Goal: Find specific page/section

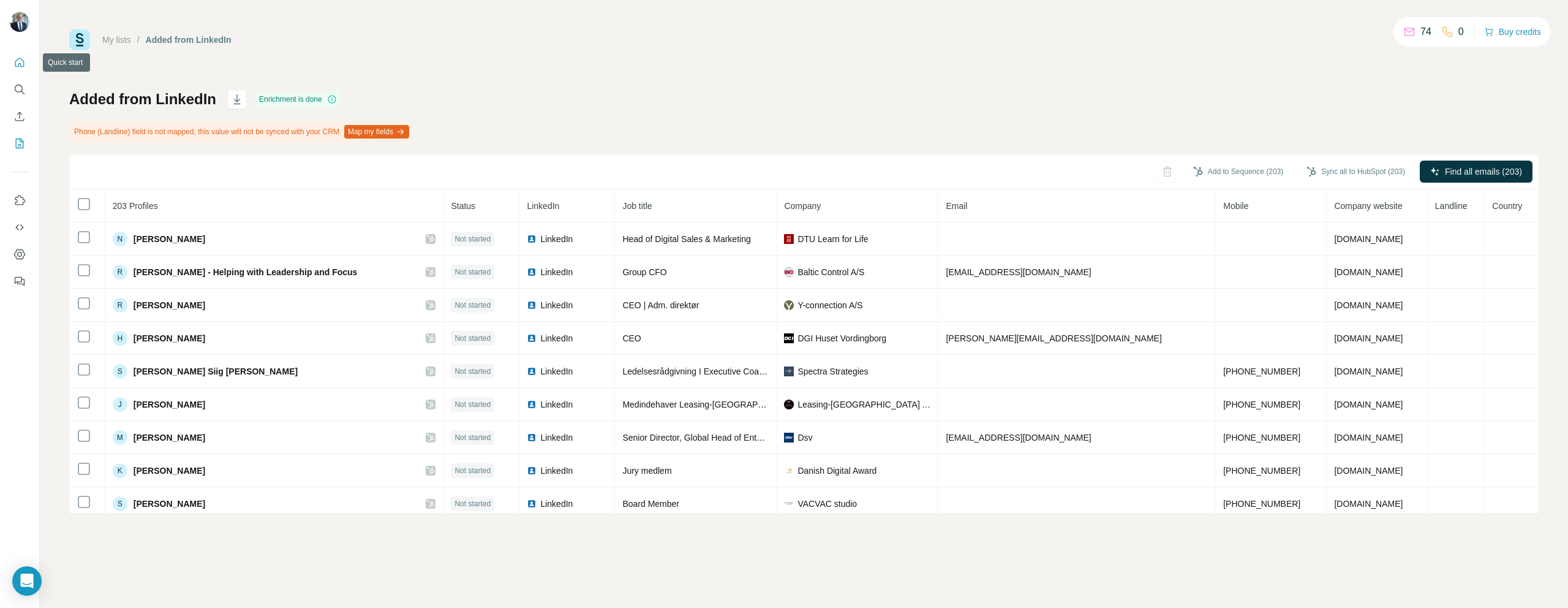
click at [21, 58] on icon "Quick start" at bounding box center [19, 63] width 12 height 12
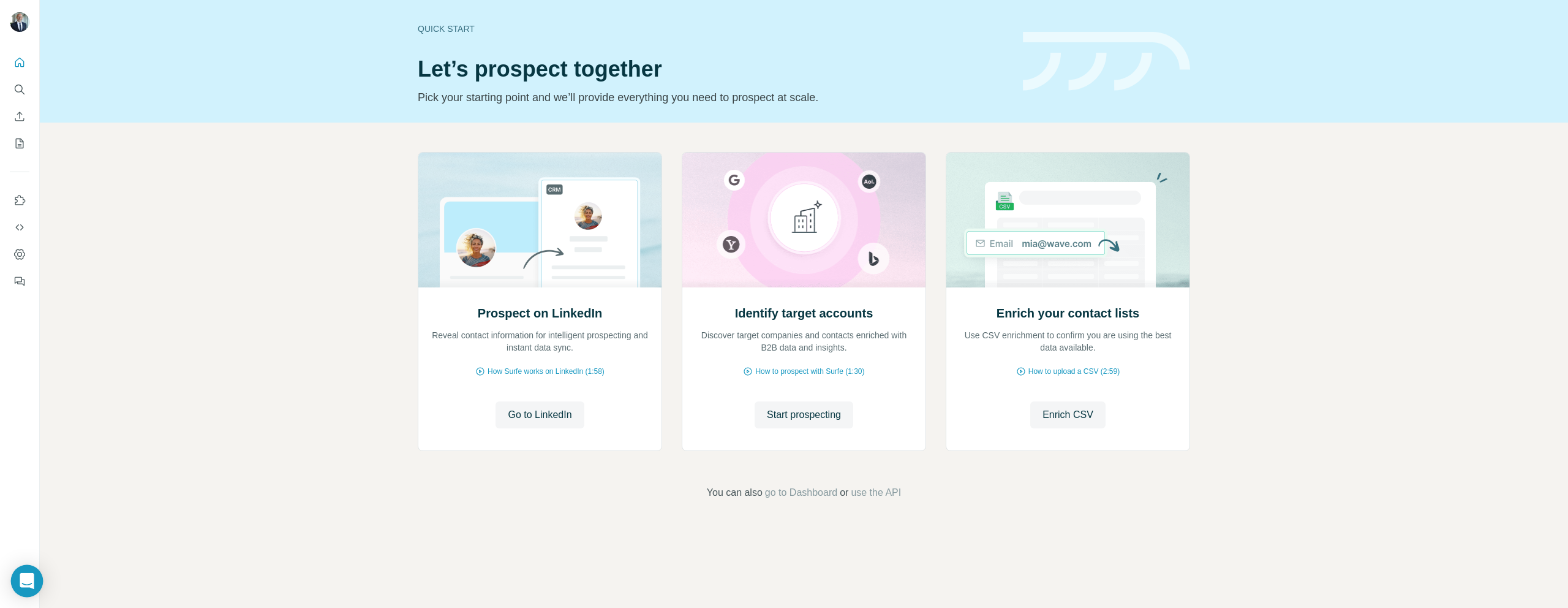
click at [30, 570] on div "Open Intercom Messenger" at bounding box center [27, 581] width 33 height 33
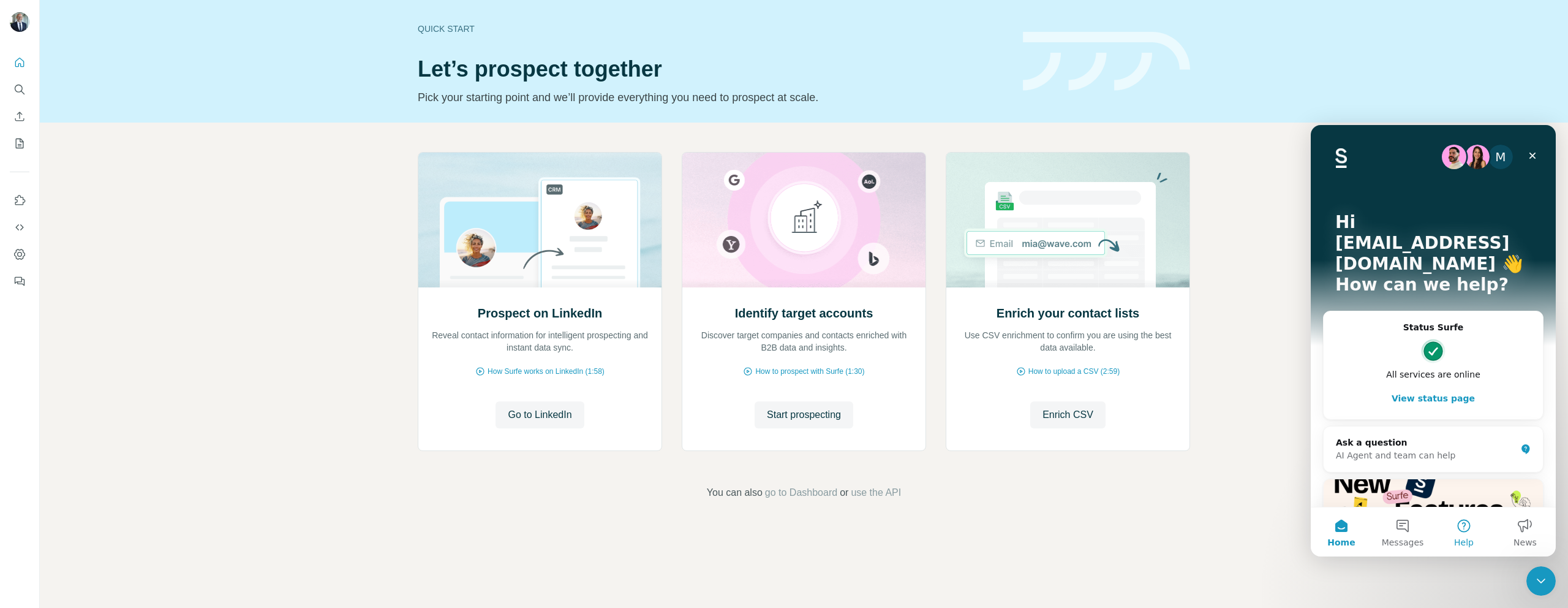
click at [1461, 525] on button "Help" at bounding box center [1464, 532] width 61 height 49
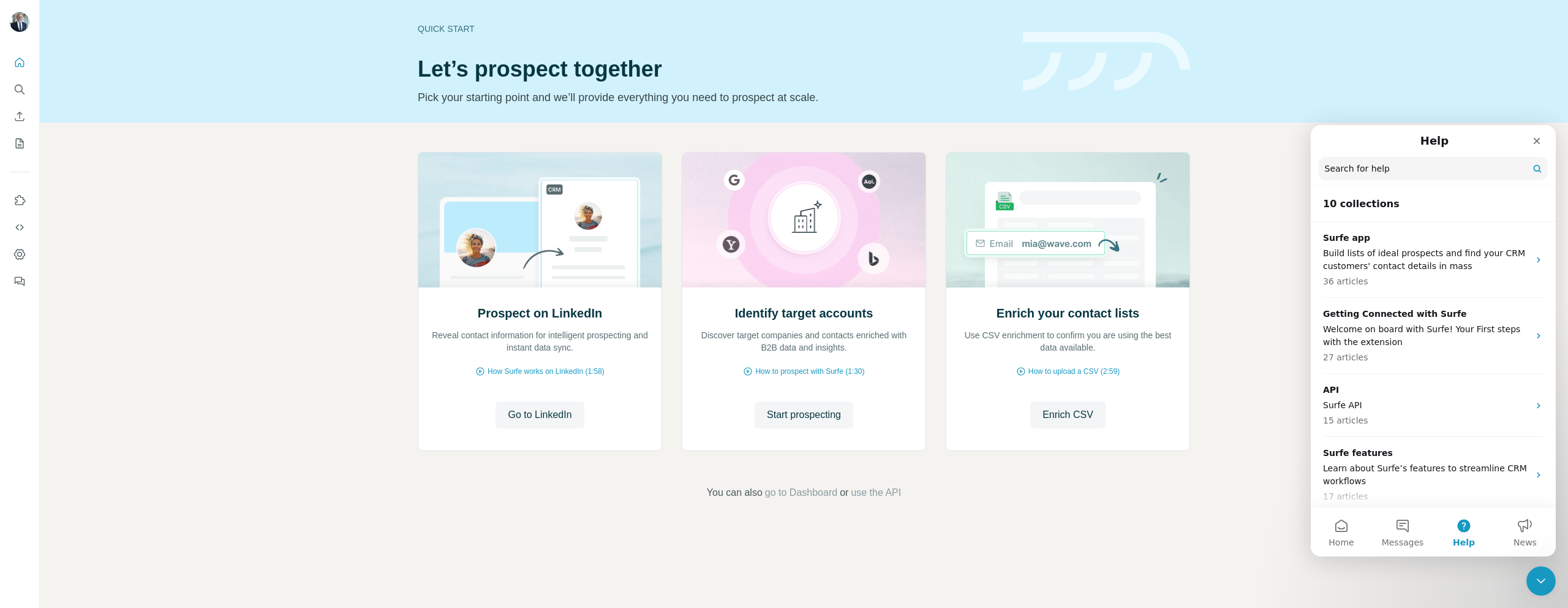
click at [1380, 169] on input "Search for help" at bounding box center [1434, 168] width 229 height 23
type input "*********"
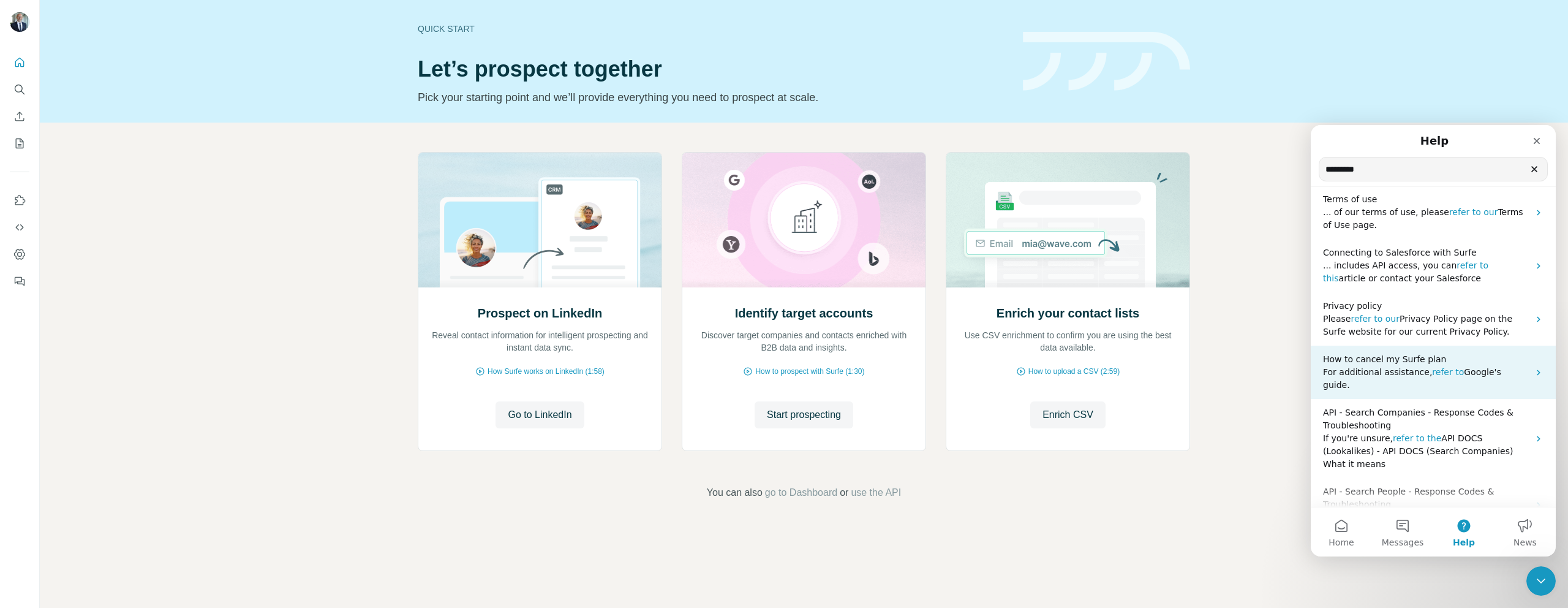
scroll to position [62, 0]
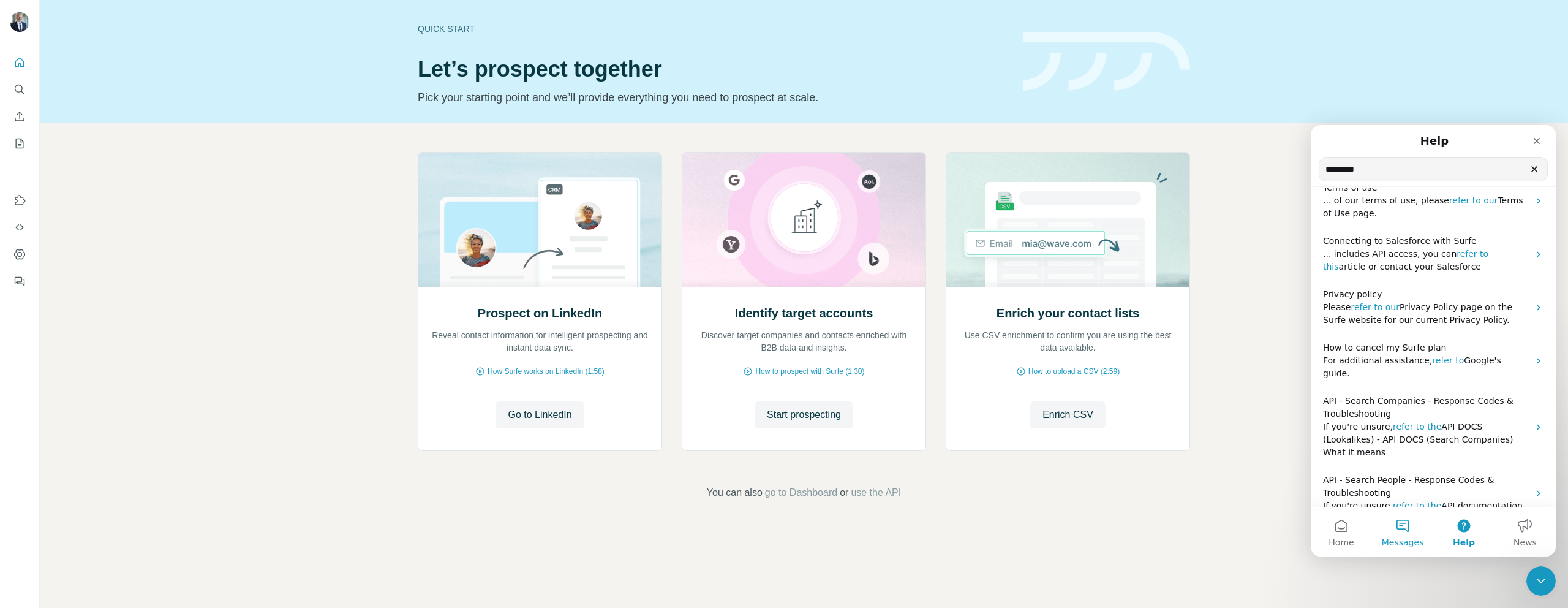
click at [1407, 535] on button "Messages" at bounding box center [1403, 532] width 61 height 49
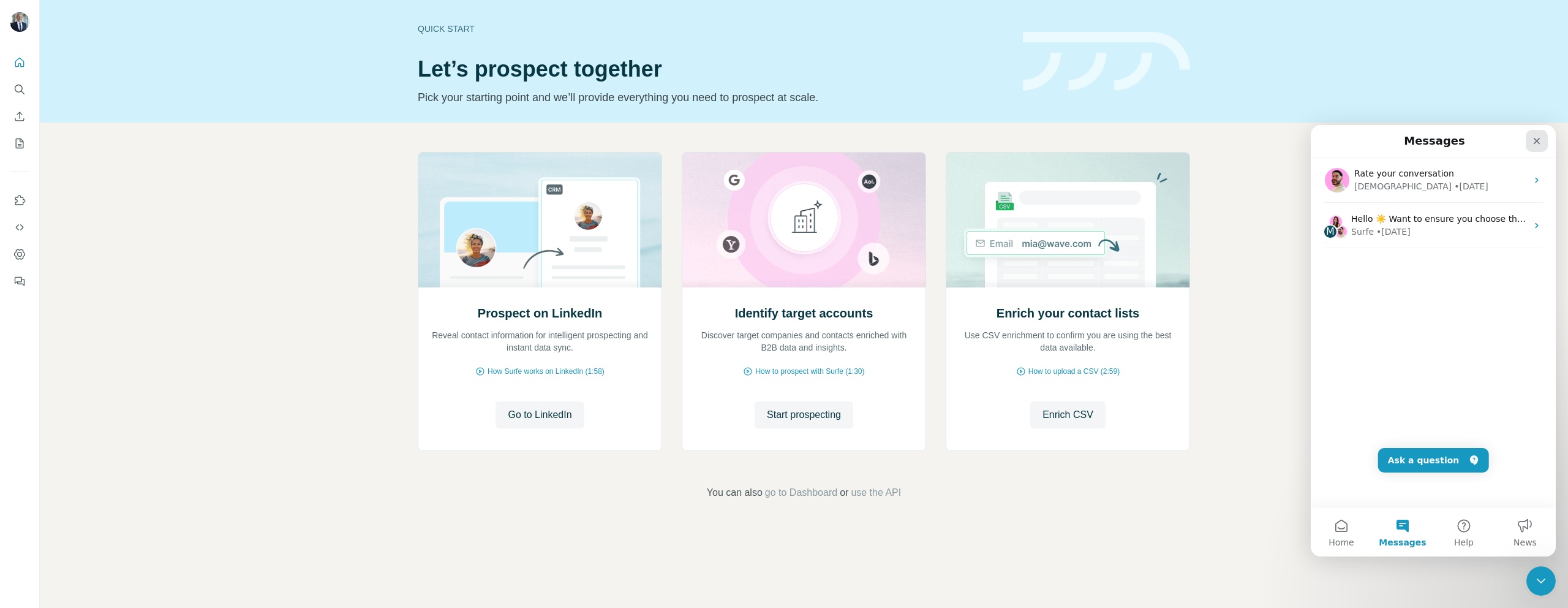
click at [1536, 142] on icon "Close" at bounding box center [1537, 141] width 10 height 10
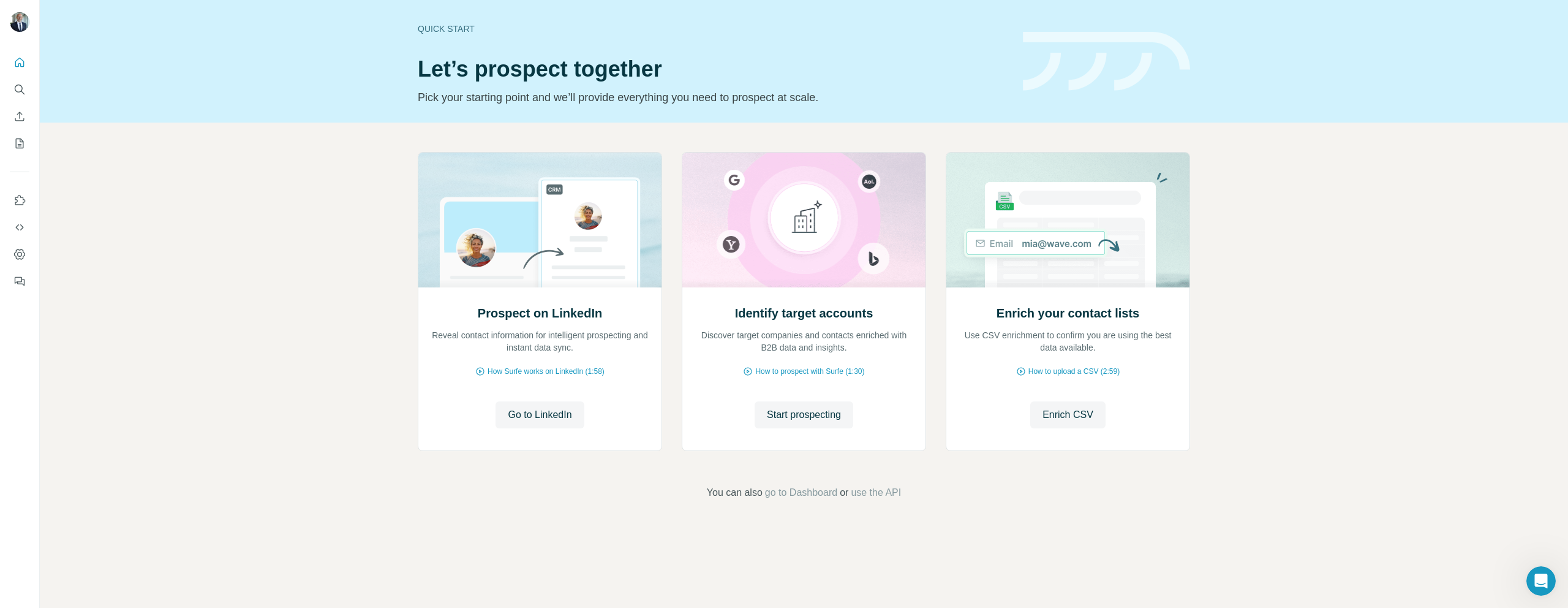
scroll to position [0, 0]
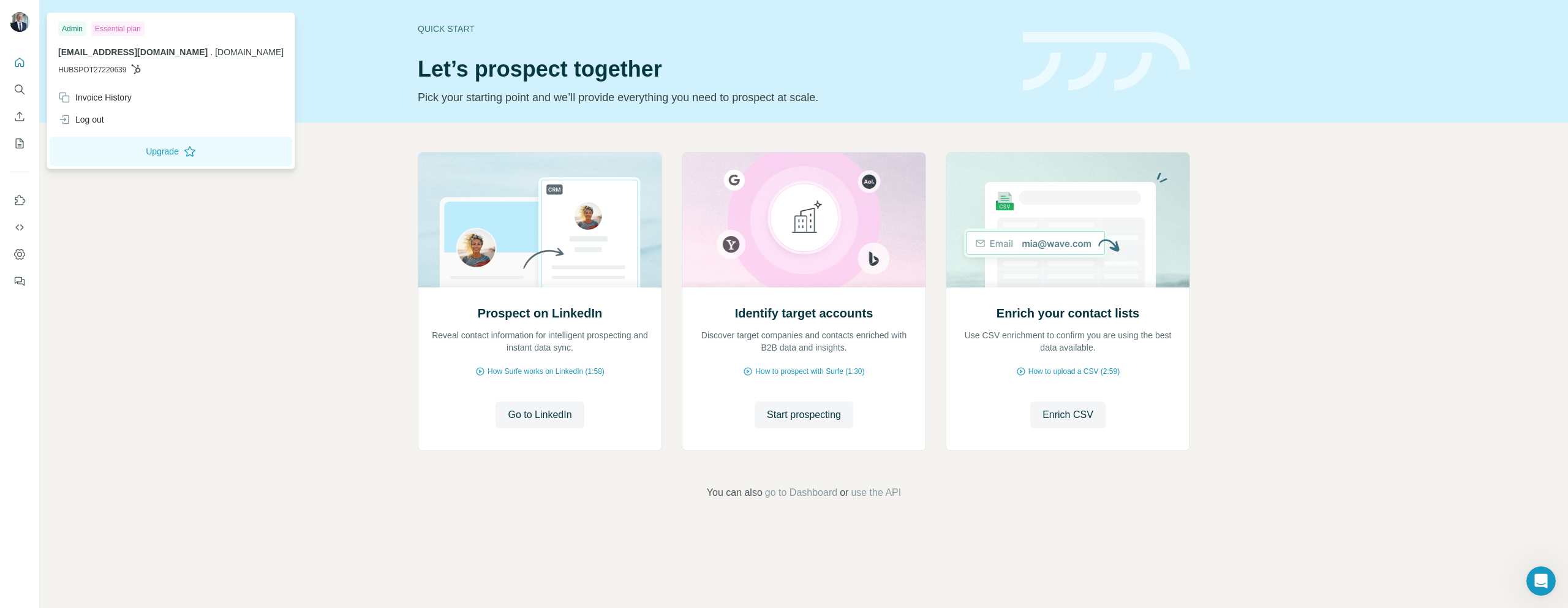
click at [18, 29] on img at bounding box center [19, 22] width 19 height 19
click at [19, 58] on icon "Quick start" at bounding box center [19, 63] width 12 height 12
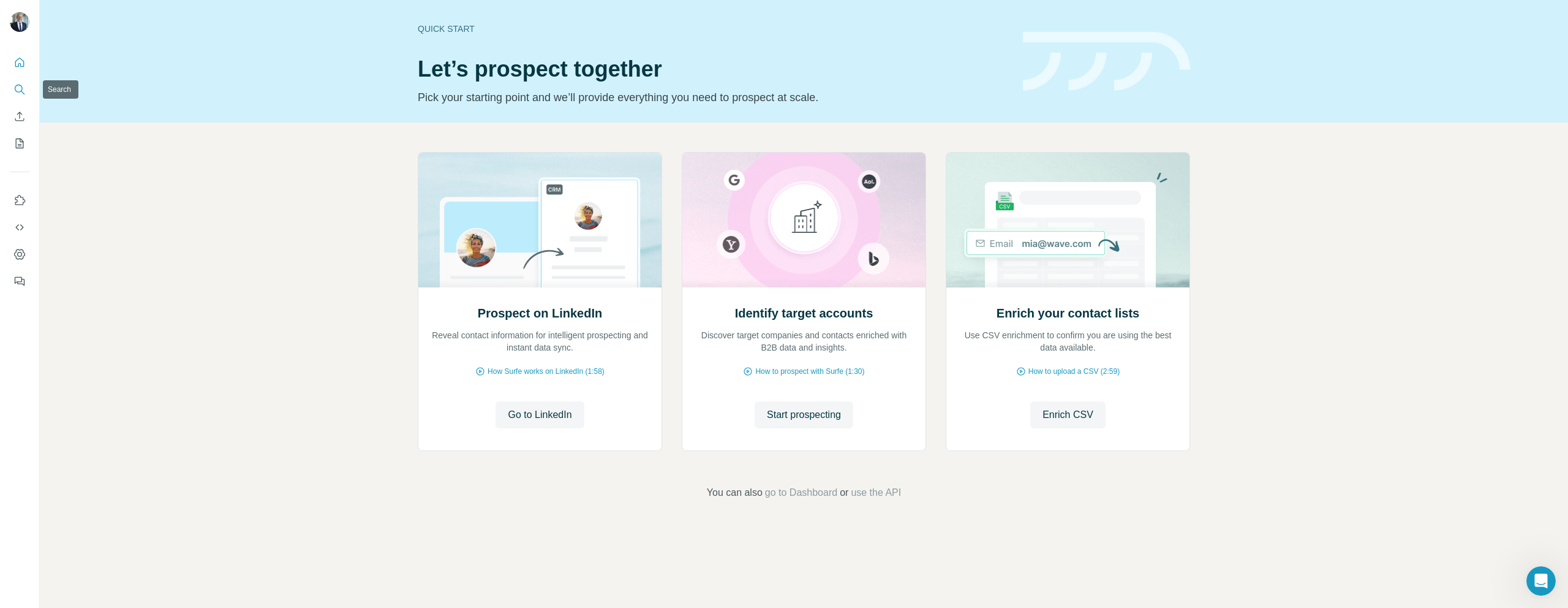
click at [19, 93] on icon "Search" at bounding box center [19, 89] width 12 height 12
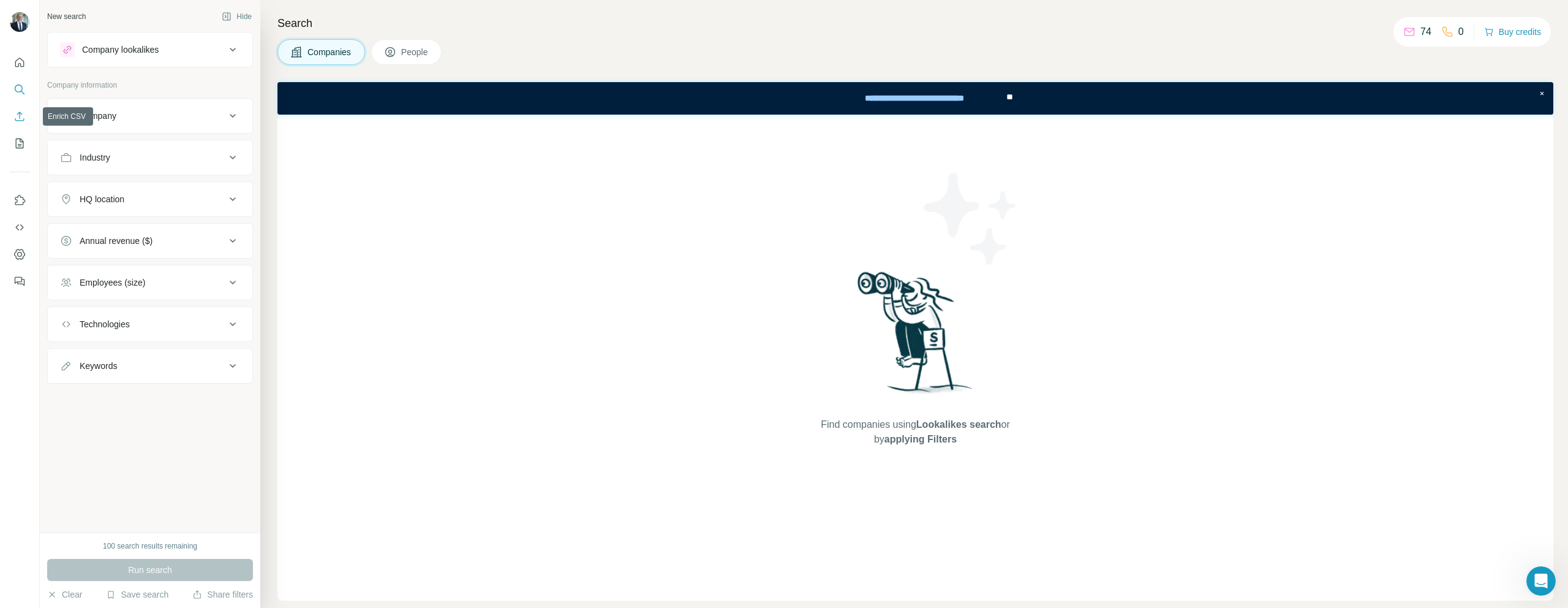
click at [19, 119] on icon "Enrich CSV" at bounding box center [19, 117] width 12 height 12
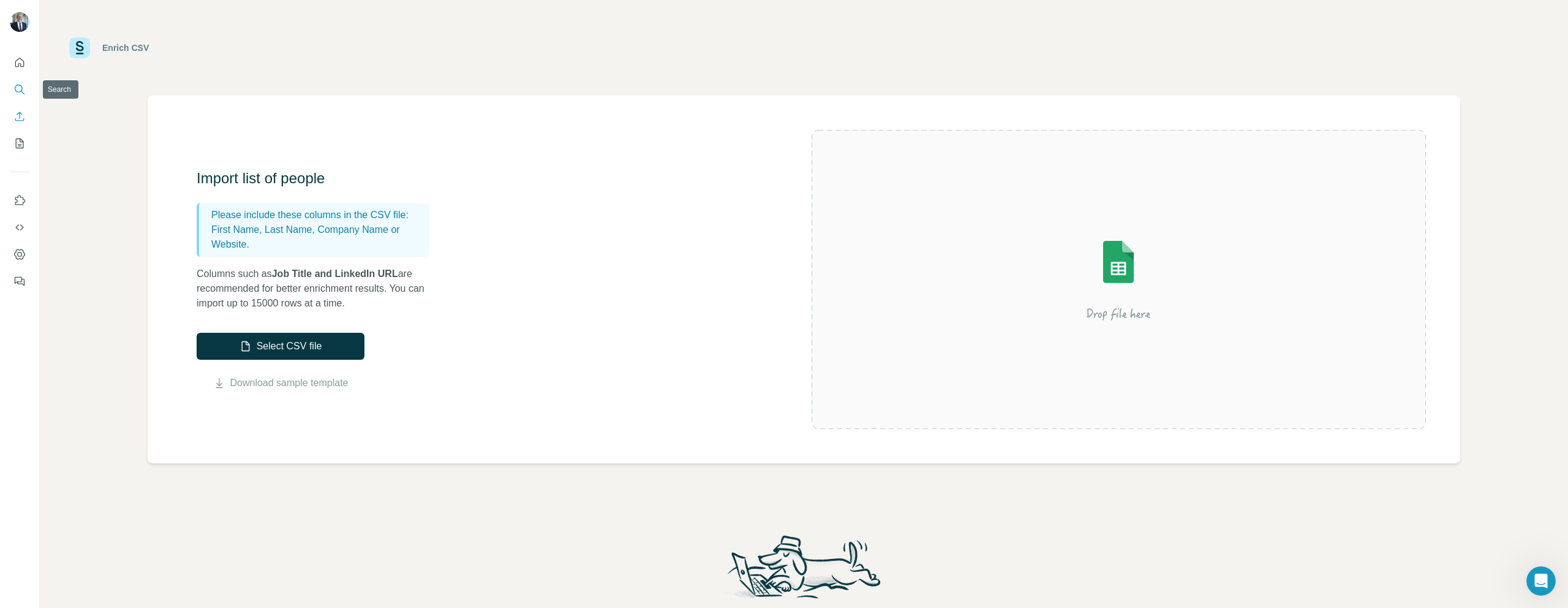
click at [25, 96] on button "Search" at bounding box center [19, 89] width 19 height 22
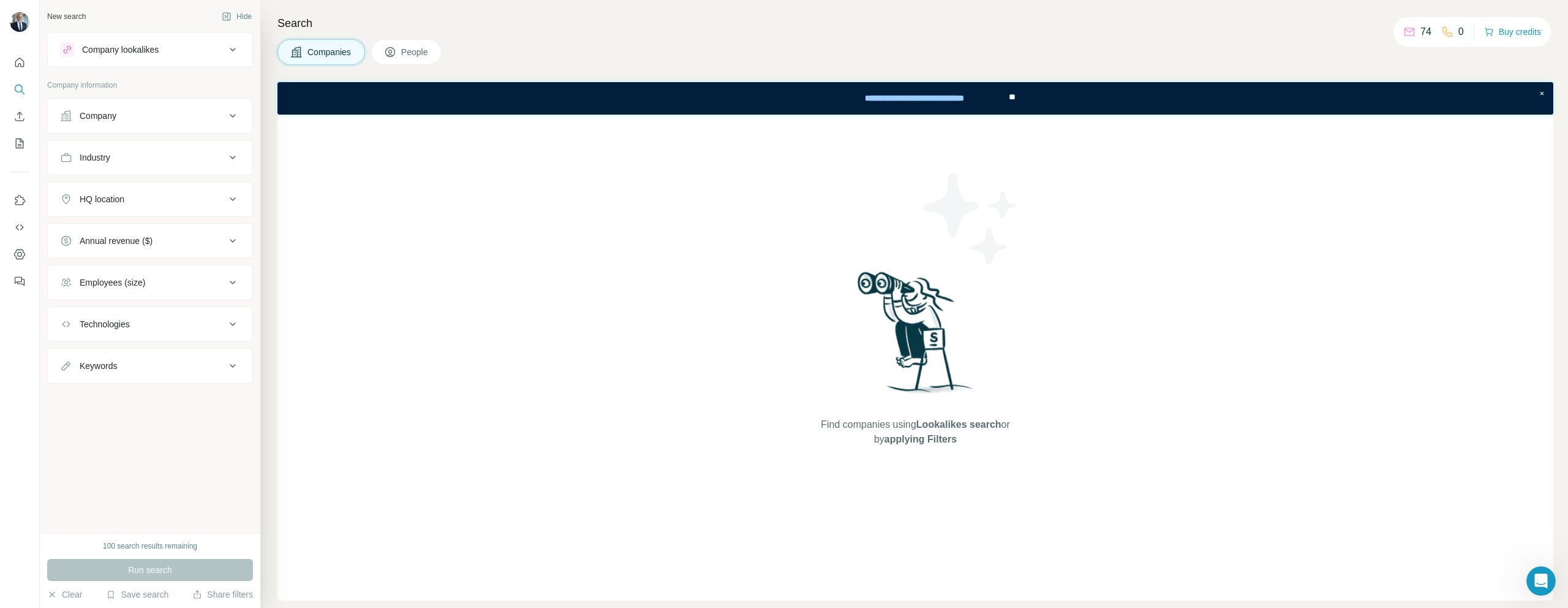
click at [1421, 31] on p "74" at bounding box center [1426, 32] width 11 height 15
